Goal: Find specific page/section: Find specific page/section

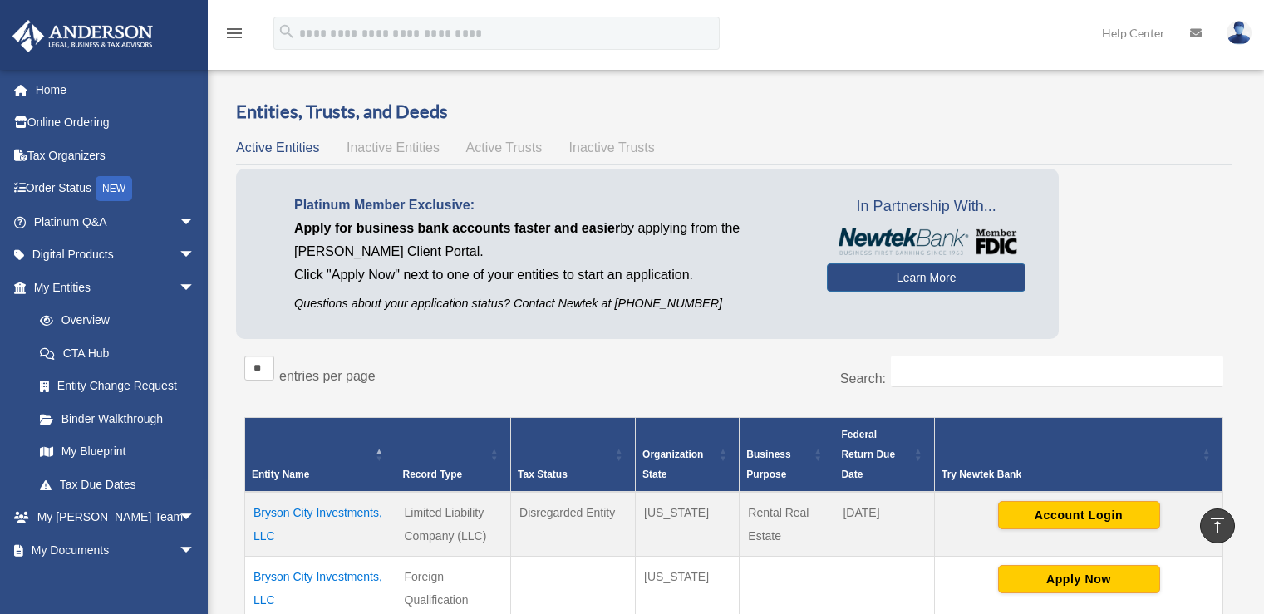
scroll to position [386, 0]
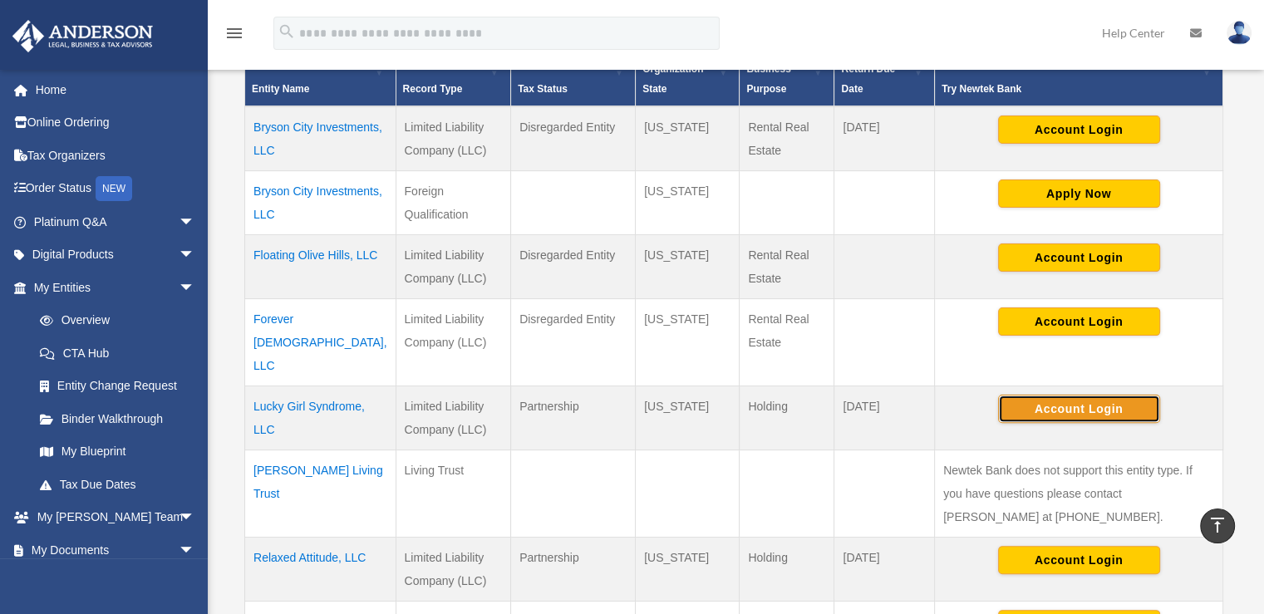
click at [1056, 395] on button "Account Login" at bounding box center [1079, 409] width 162 height 28
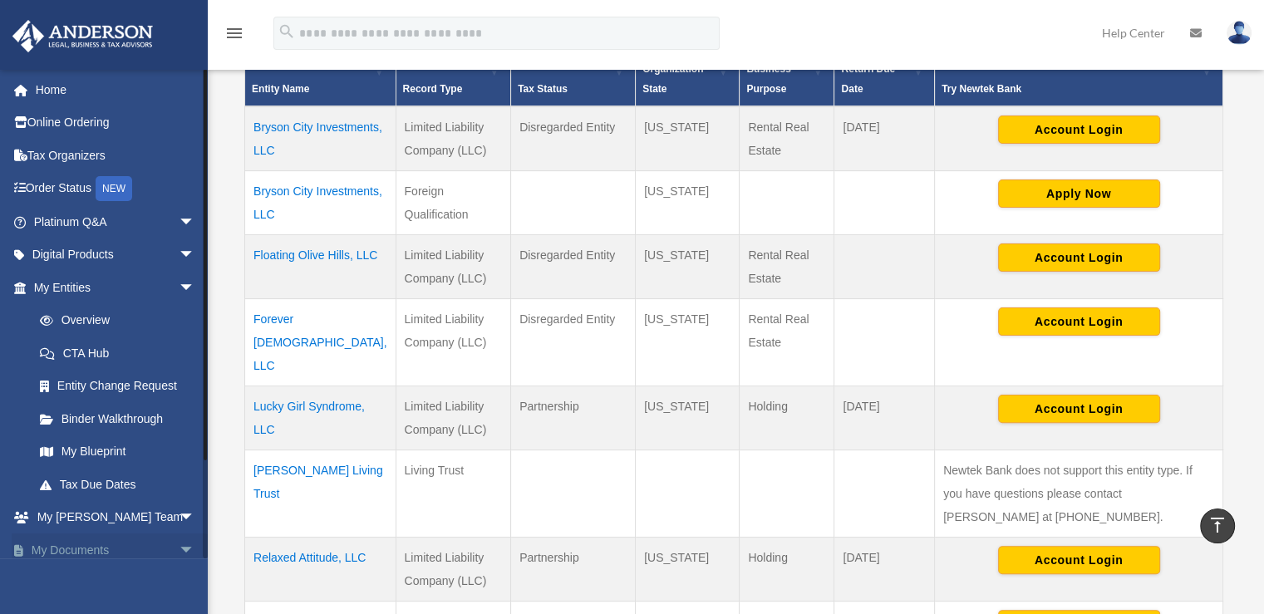
click at [179, 555] on span "arrow_drop_down" at bounding box center [195, 551] width 33 height 34
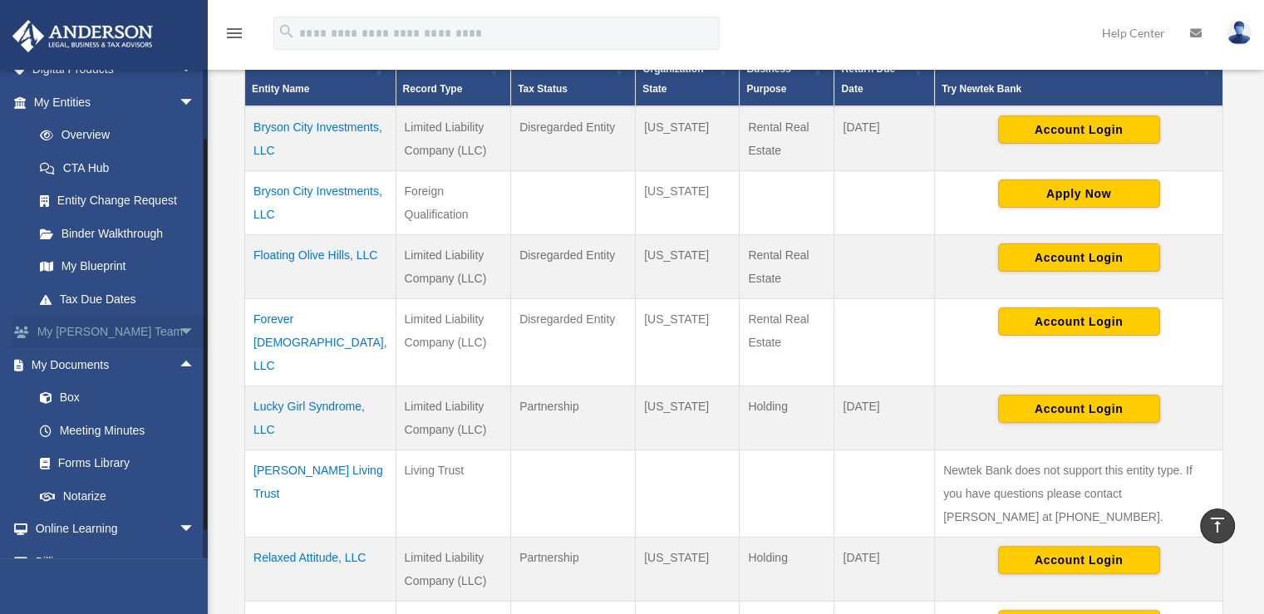
scroll to position [242, 0]
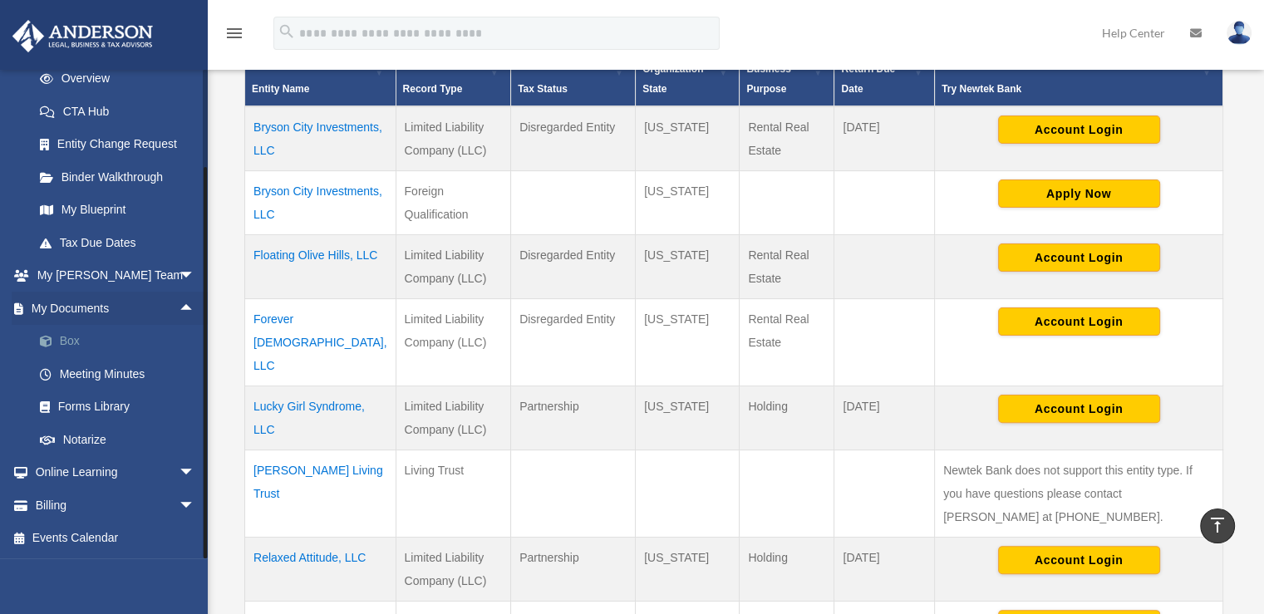
click at [71, 341] on link "Box" at bounding box center [121, 341] width 197 height 33
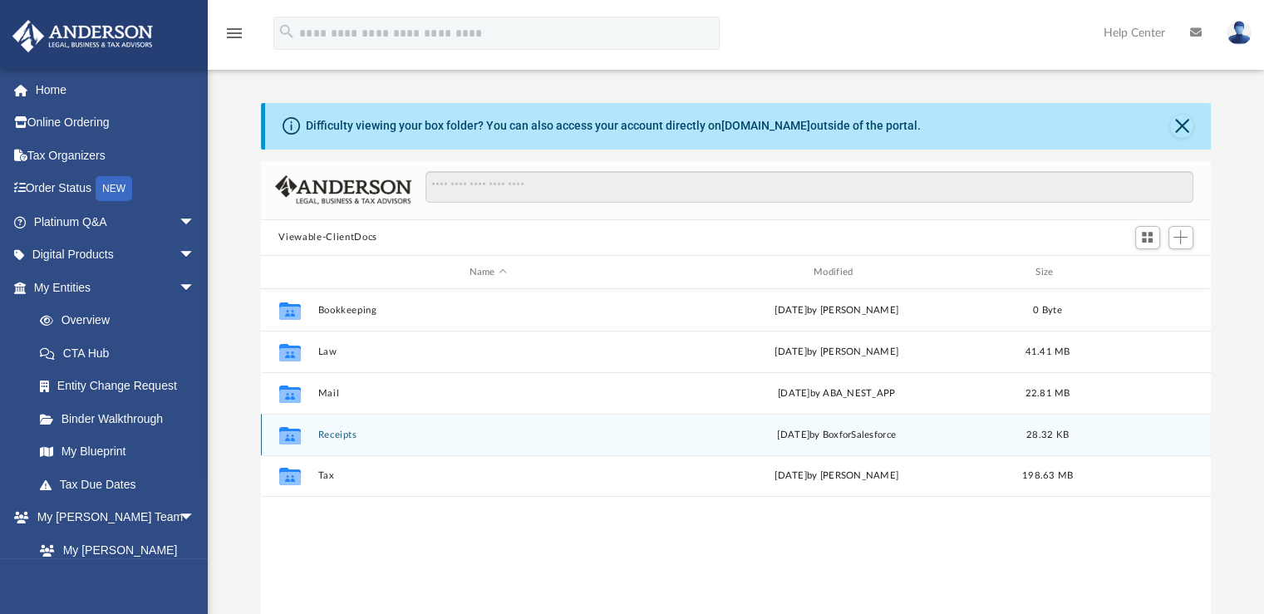
scroll to position [365, 937]
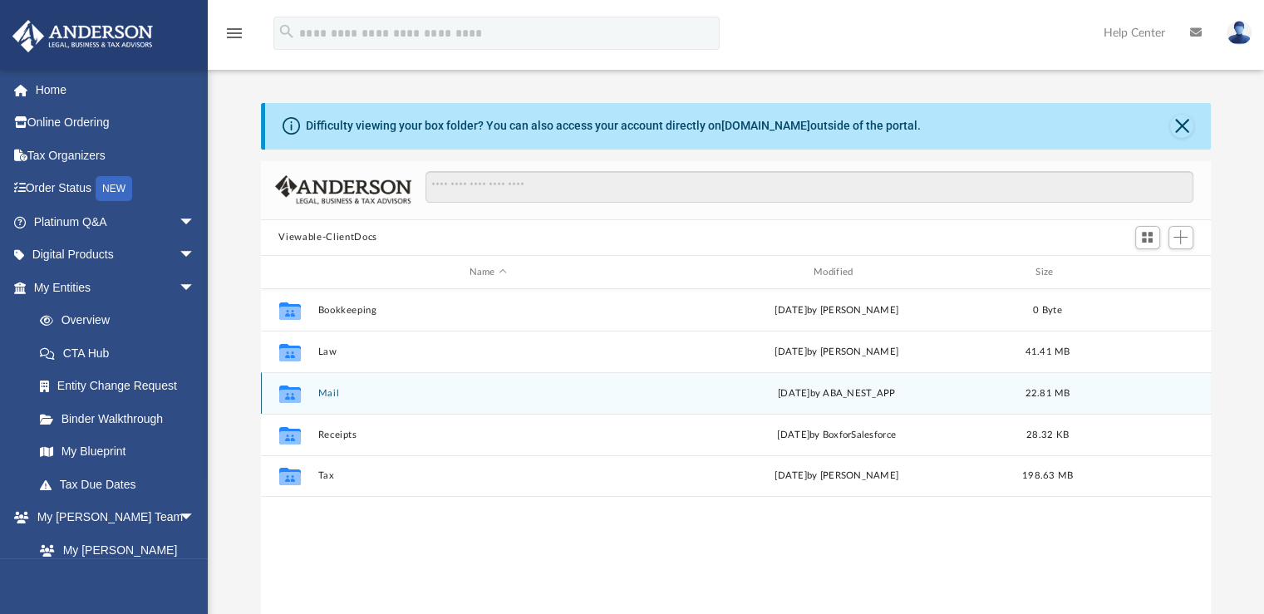
click at [322, 395] on button "Mail" at bounding box center [487, 393] width 341 height 11
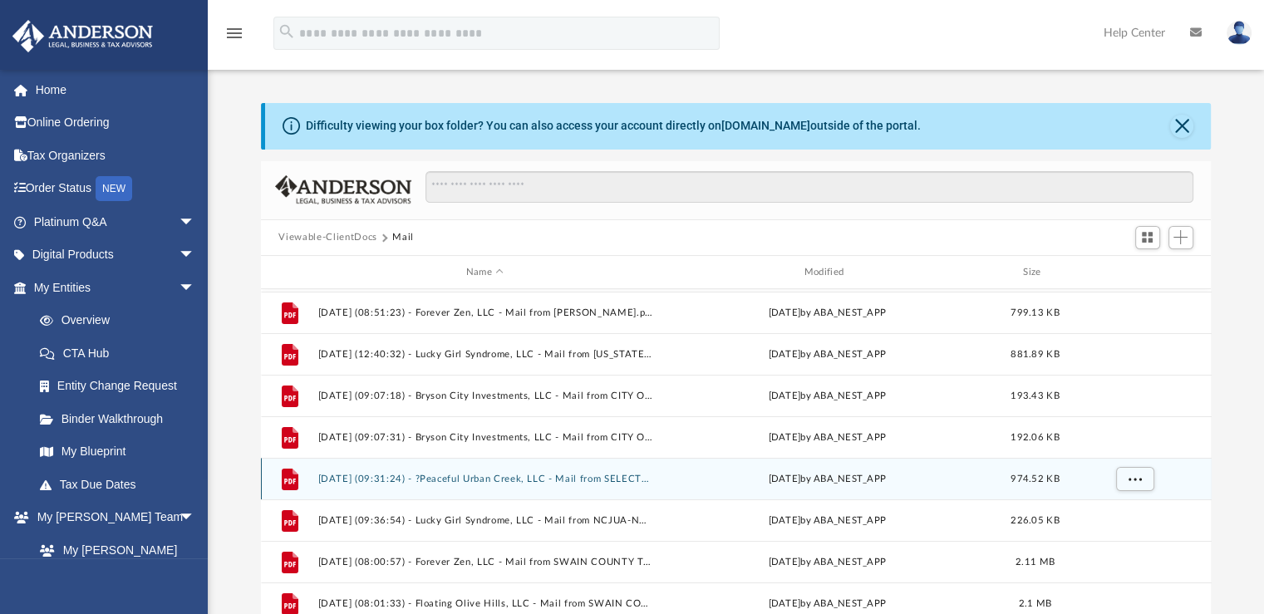
scroll to position [403, 0]
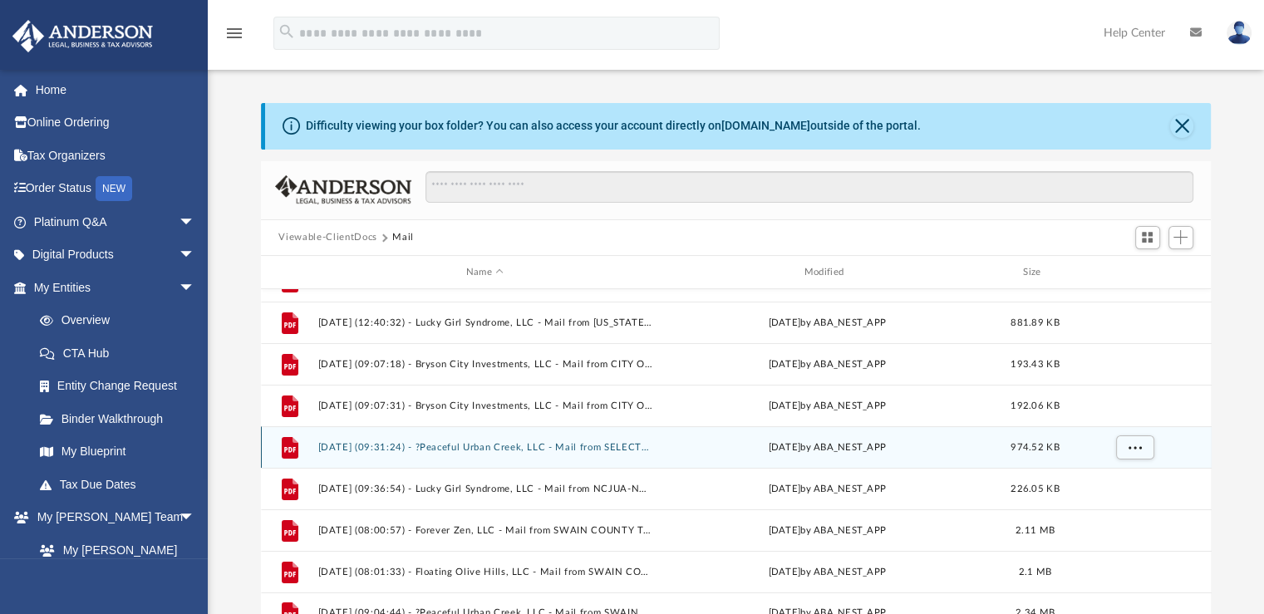
click at [612, 446] on button "[DATE] (09:31:24) - ?Peaceful Urban Creek, LLC - Mail from SELECTQUOTE AUTO & H…" at bounding box center [484, 447] width 335 height 11
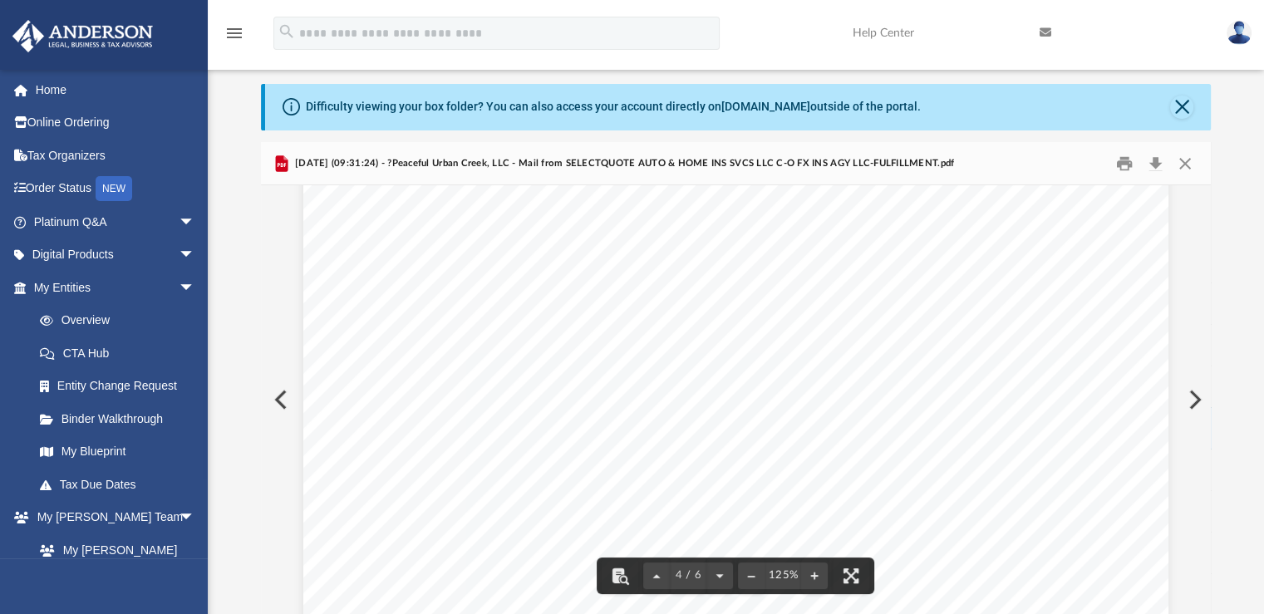
scroll to position [3866, 0]
click at [1193, 402] on button "Preview" at bounding box center [1193, 399] width 37 height 47
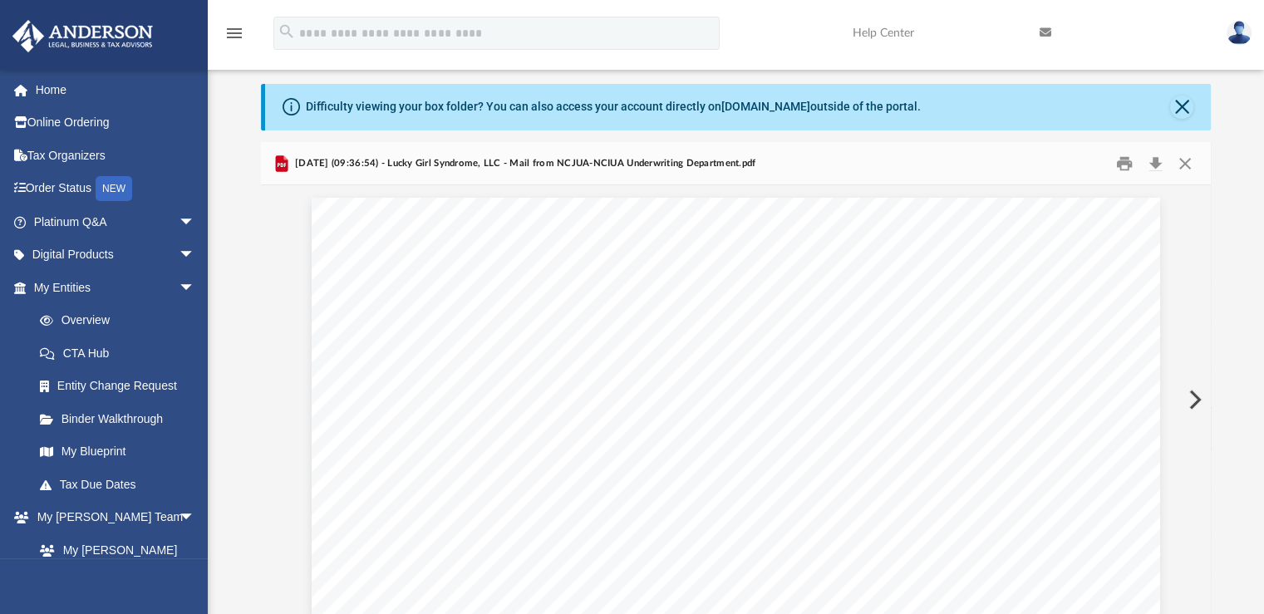
click at [1193, 402] on button "Preview" at bounding box center [1193, 399] width 37 height 47
click at [1188, 168] on button "Close" at bounding box center [1185, 163] width 30 height 26
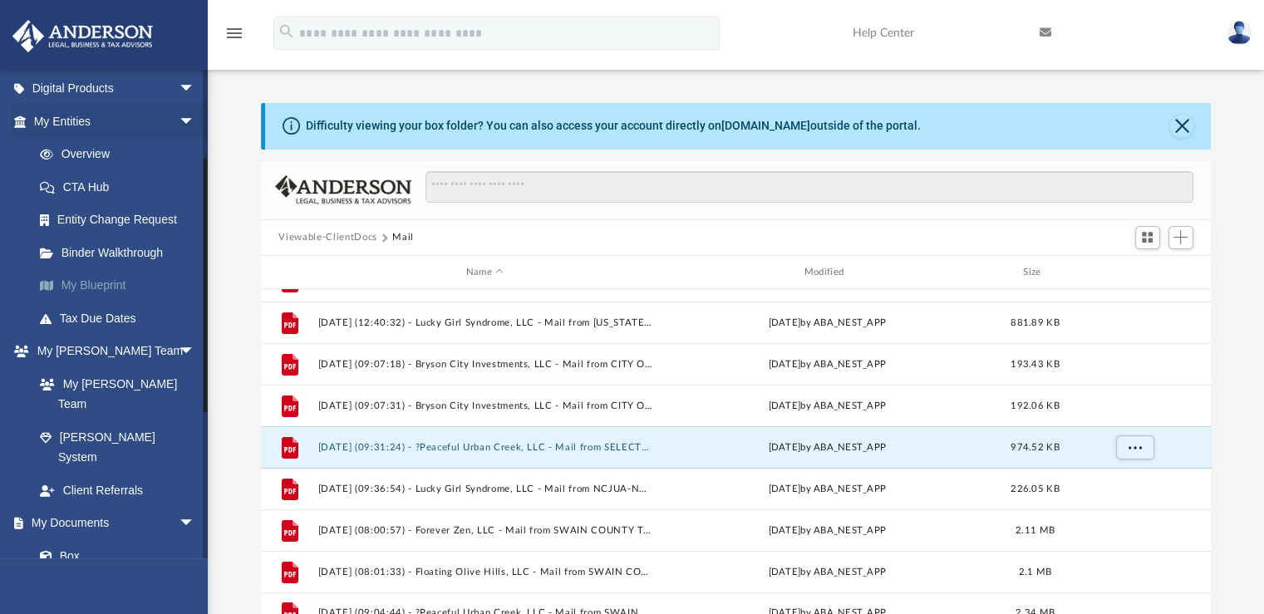
scroll to position [0, 0]
